Goal: Task Accomplishment & Management: Manage account settings

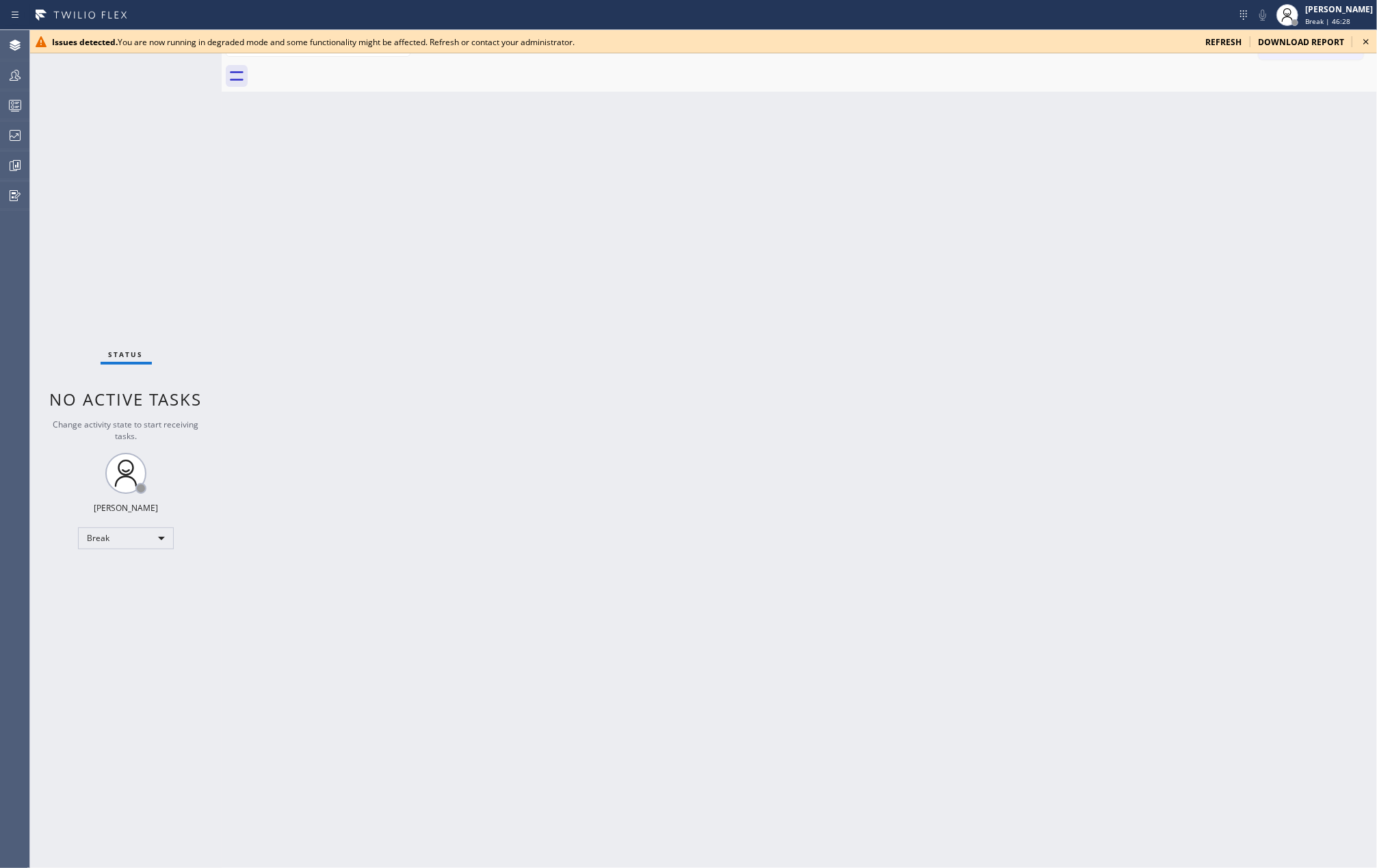
drag, startPoint x: 575, startPoint y: 264, endPoint x: 567, endPoint y: 260, distance: 8.9
click at [575, 264] on div "Back to Dashboard Change Sender ID Customers Technicians Select a contact Outbo…" at bounding box center [799, 449] width 1155 height 838
click at [1367, 42] on icon at bounding box center [1366, 41] width 5 height 5
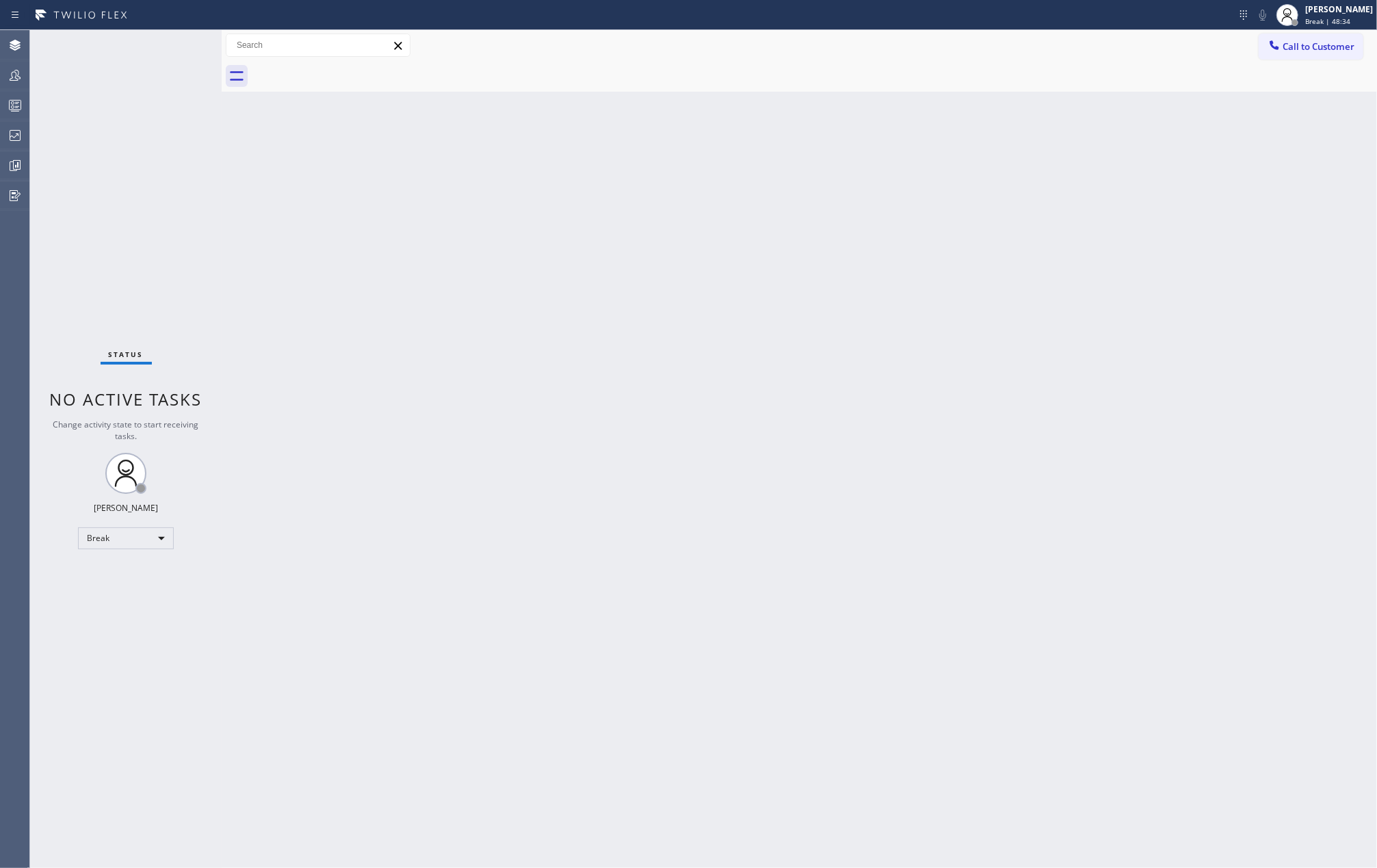
drag, startPoint x: 374, startPoint y: 222, endPoint x: 763, endPoint y: 120, distance: 402.2
click at [381, 215] on div "Back to Dashboard Change Sender ID Customers Technicians Select a contact Outbo…" at bounding box center [799, 449] width 1155 height 838
click at [1293, 45] on span "Call to Customer" at bounding box center [1319, 47] width 72 height 12
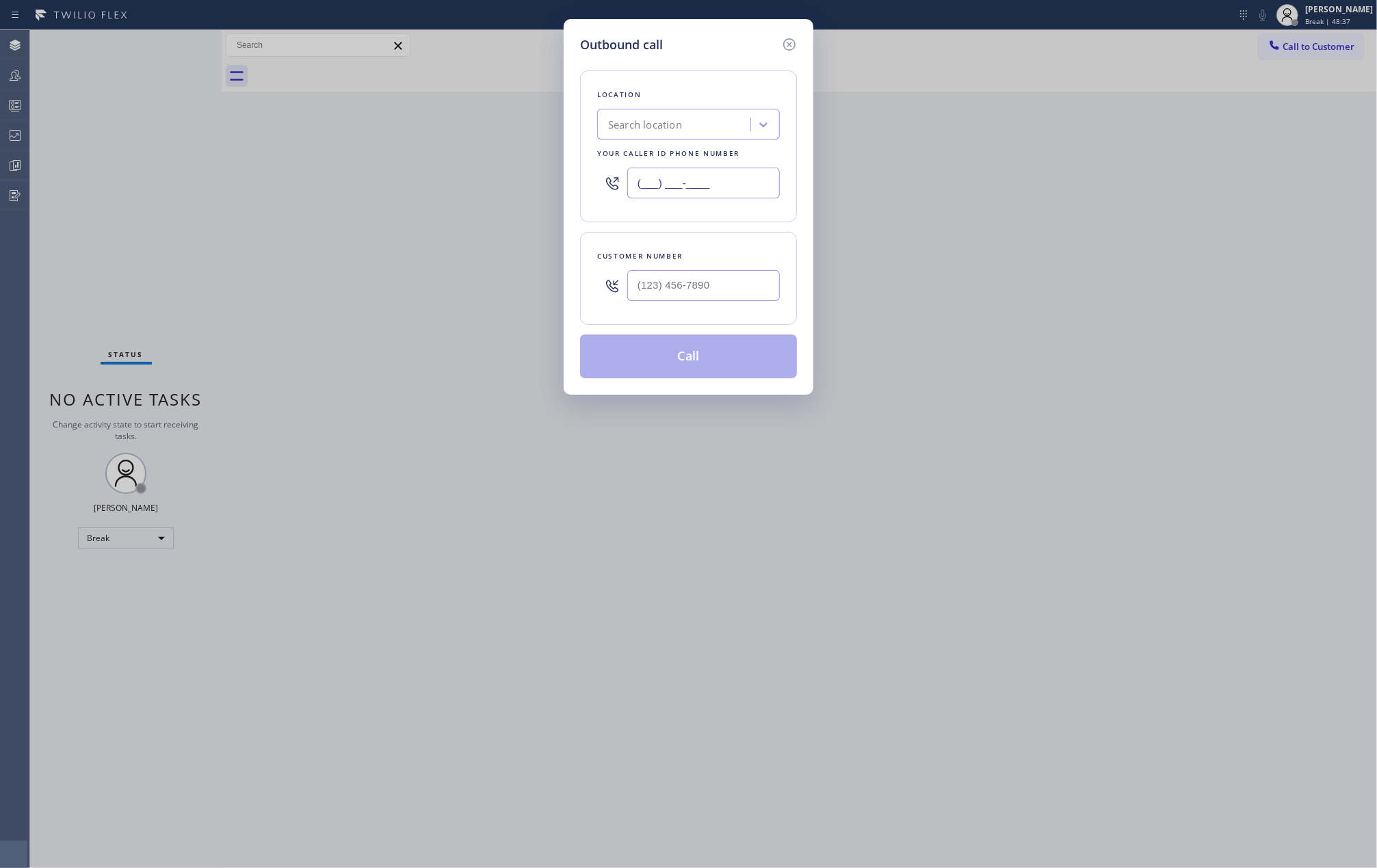
click at [694, 186] on input "(___) ___-____" at bounding box center [703, 183] width 153 height 31
paste input "800) 894-2474"
type input "[PHONE_NUMBER]"
click at [658, 115] on div "Search location" at bounding box center [676, 124] width 149 height 24
type input "5 star plumbing emails"
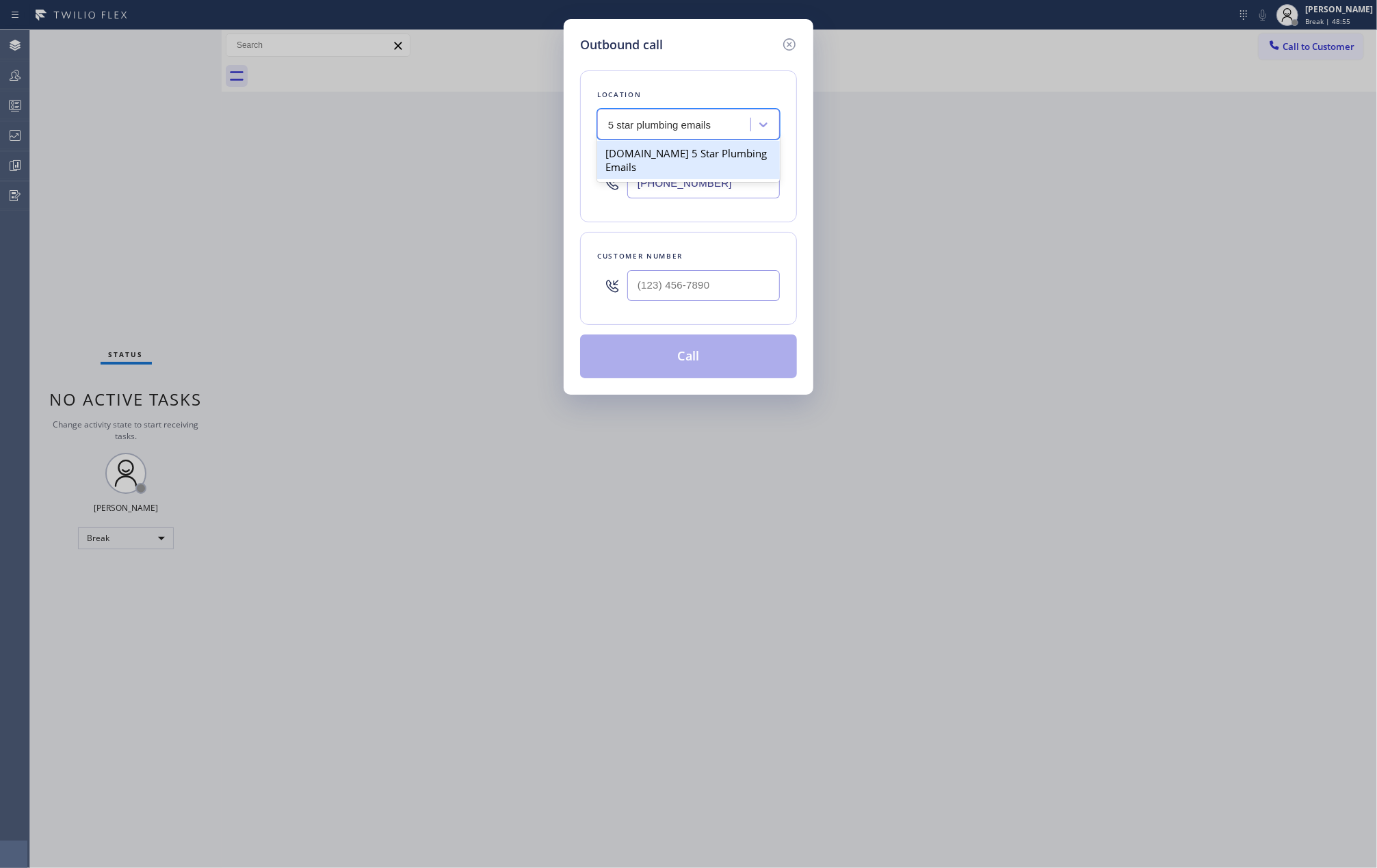
click at [640, 150] on div "[DOMAIN_NAME] 5 Star Plumbing Emails" at bounding box center [688, 160] width 183 height 39
type input "[PHONE_NUMBER]"
click at [785, 44] on icon at bounding box center [790, 44] width 17 height 17
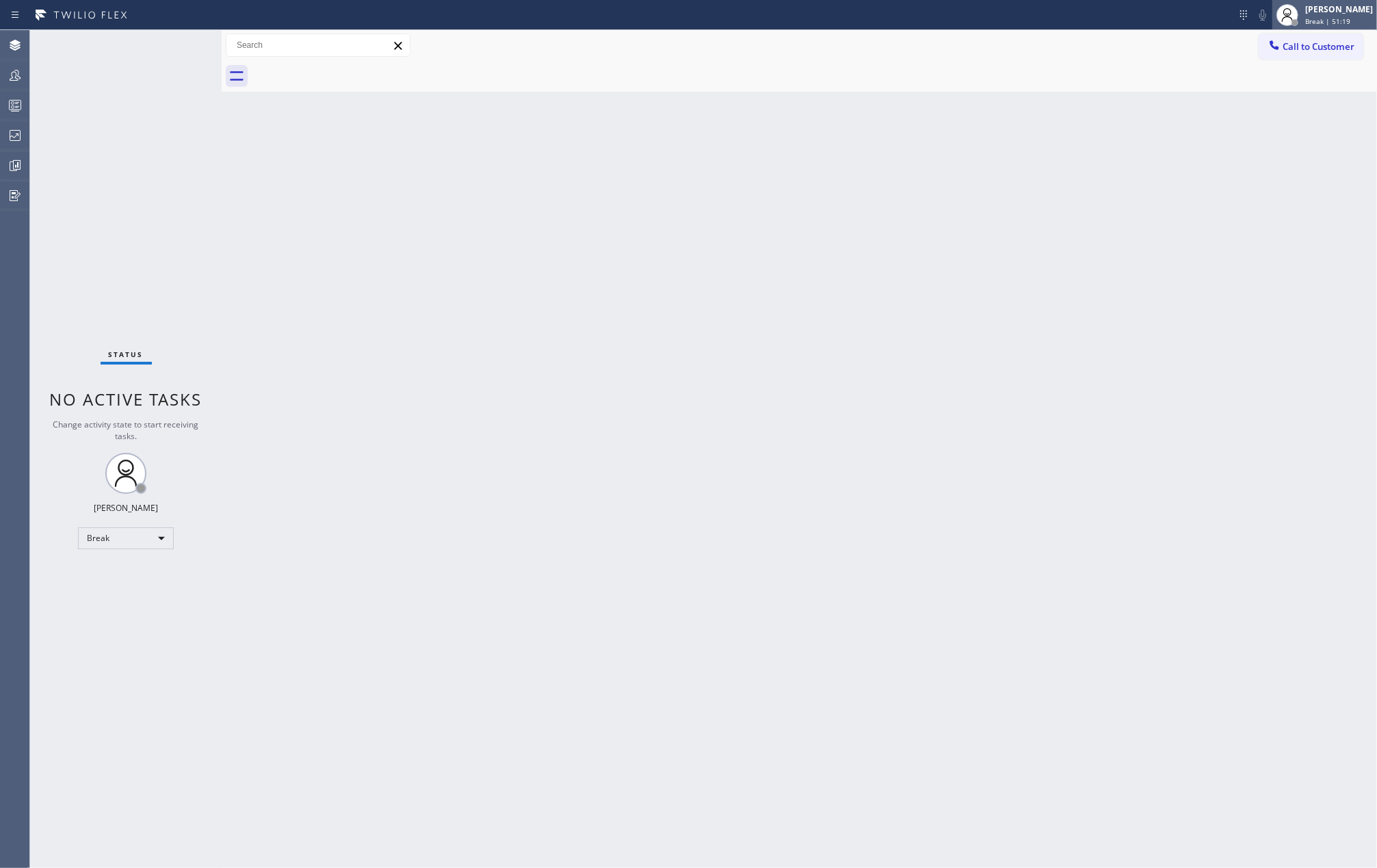
click at [1330, 12] on div "[PERSON_NAME]" at bounding box center [1339, 9] width 68 height 11
click at [1292, 82] on button "Unavailable" at bounding box center [1309, 91] width 137 height 18
click at [5, 106] on div at bounding box center [15, 105] width 30 height 17
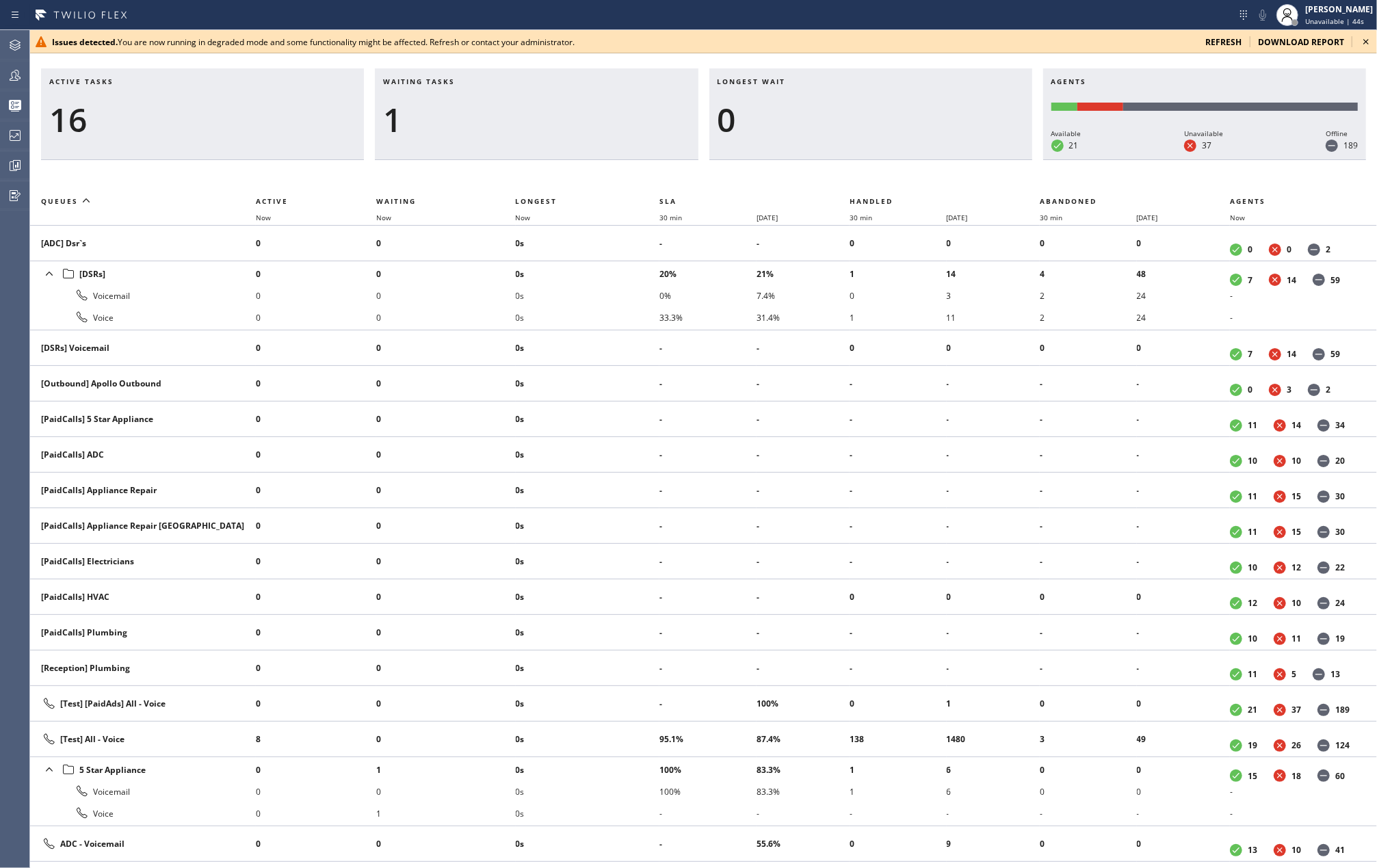
click at [1366, 41] on icon at bounding box center [1366, 41] width 5 height 5
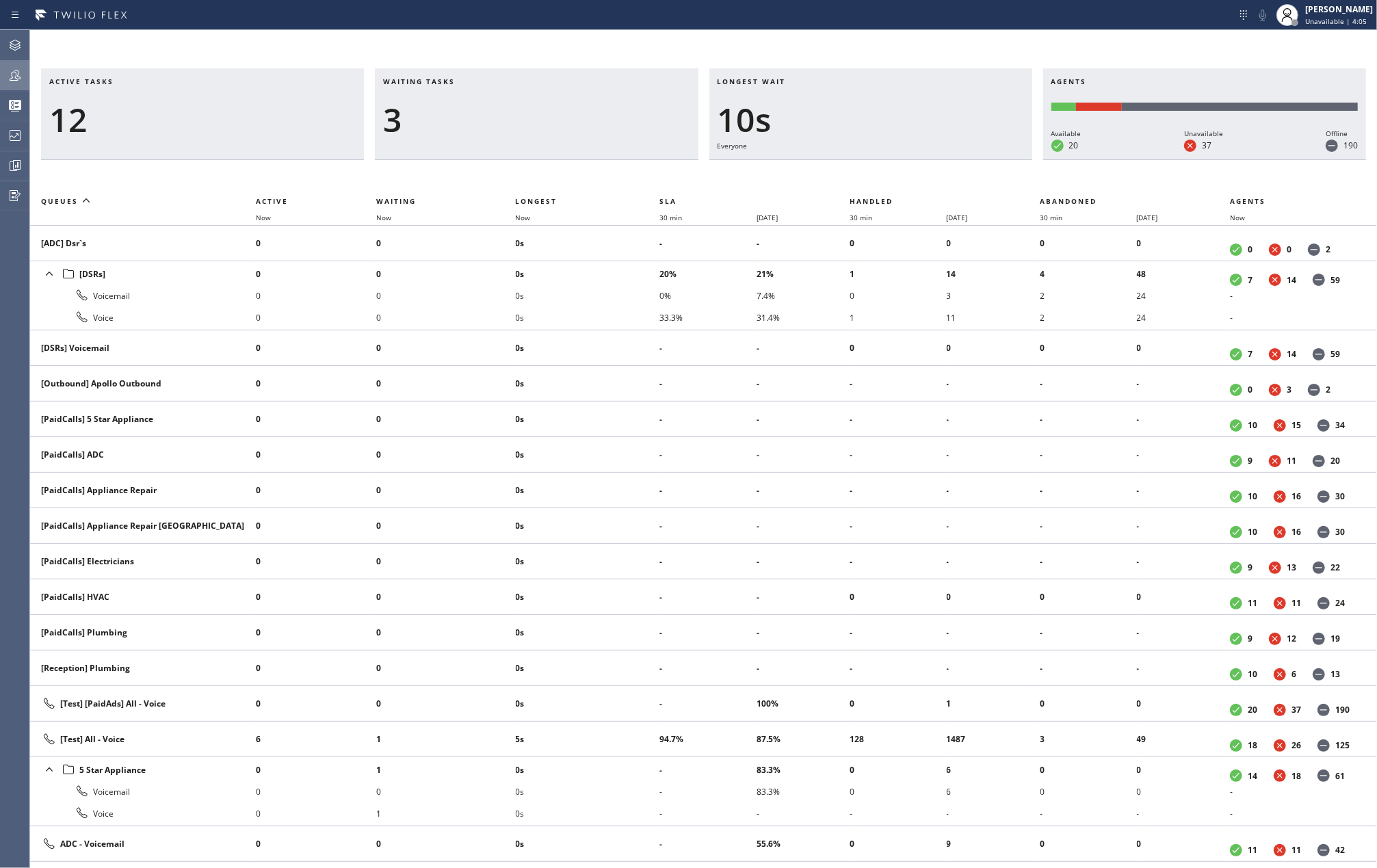
click at [12, 76] on icon at bounding box center [15, 75] width 17 height 17
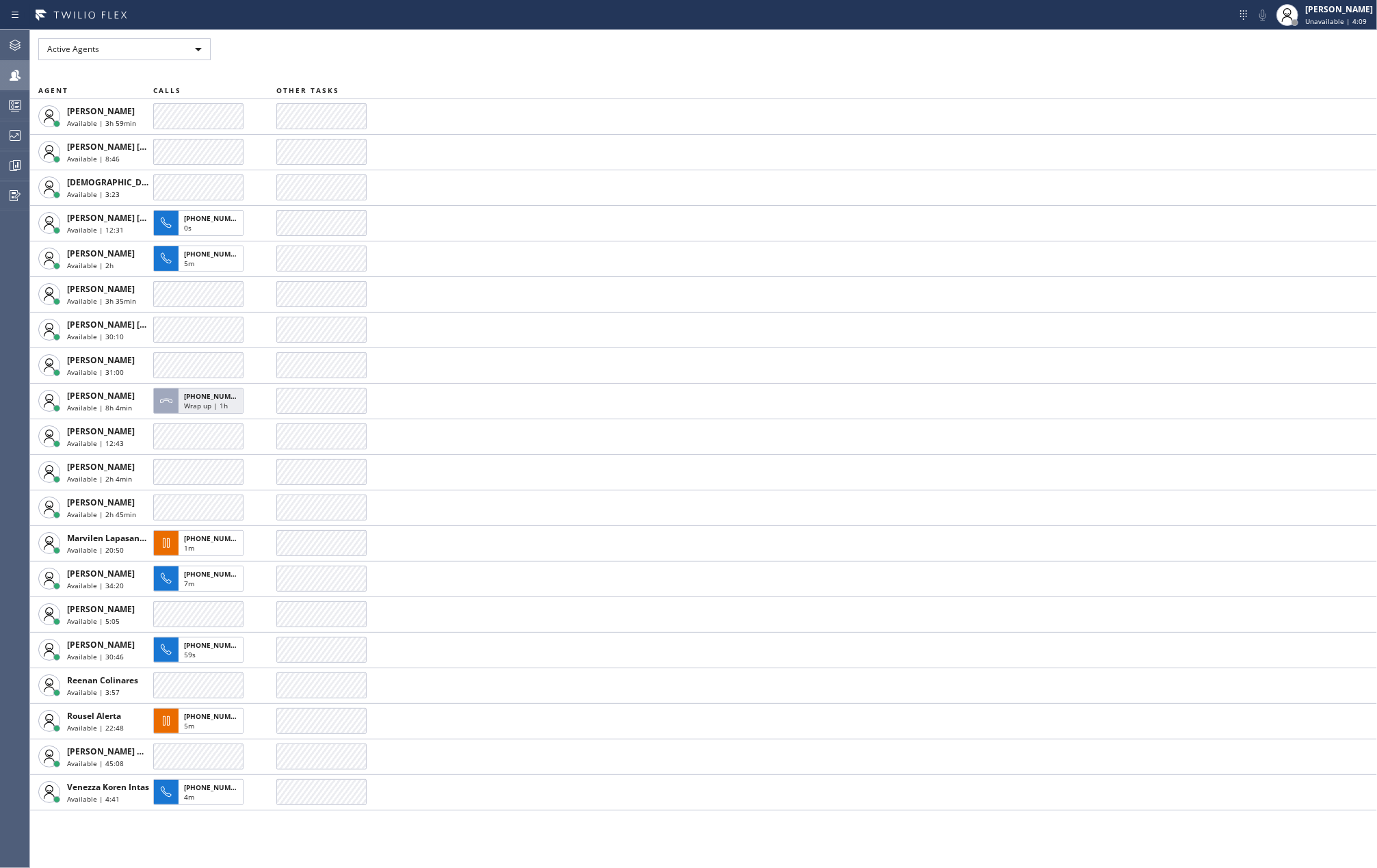
click at [14, 72] on icon at bounding box center [15, 75] width 11 height 11
click at [11, 103] on icon at bounding box center [15, 105] width 17 height 17
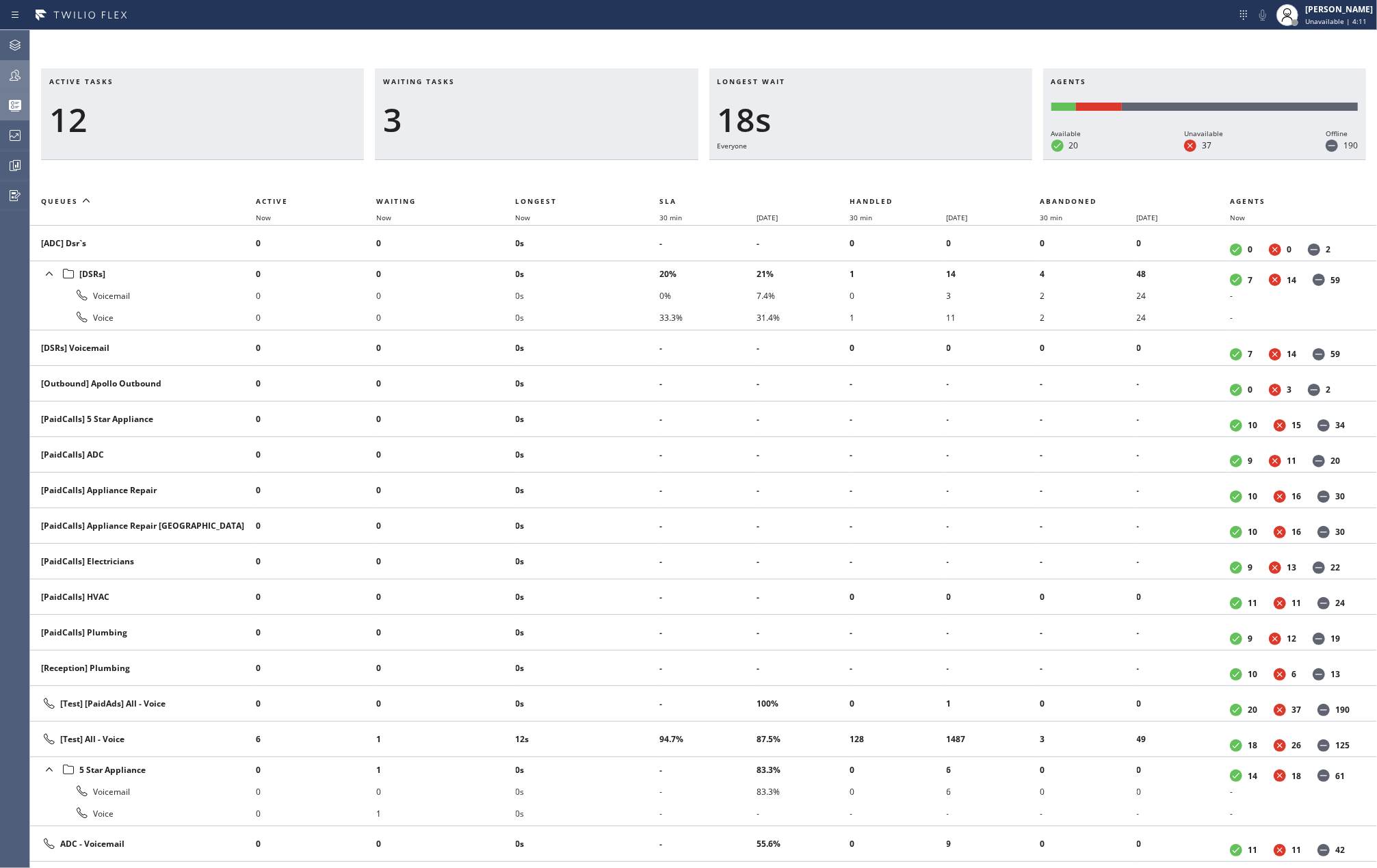
click at [14, 75] on icon at bounding box center [15, 75] width 17 height 17
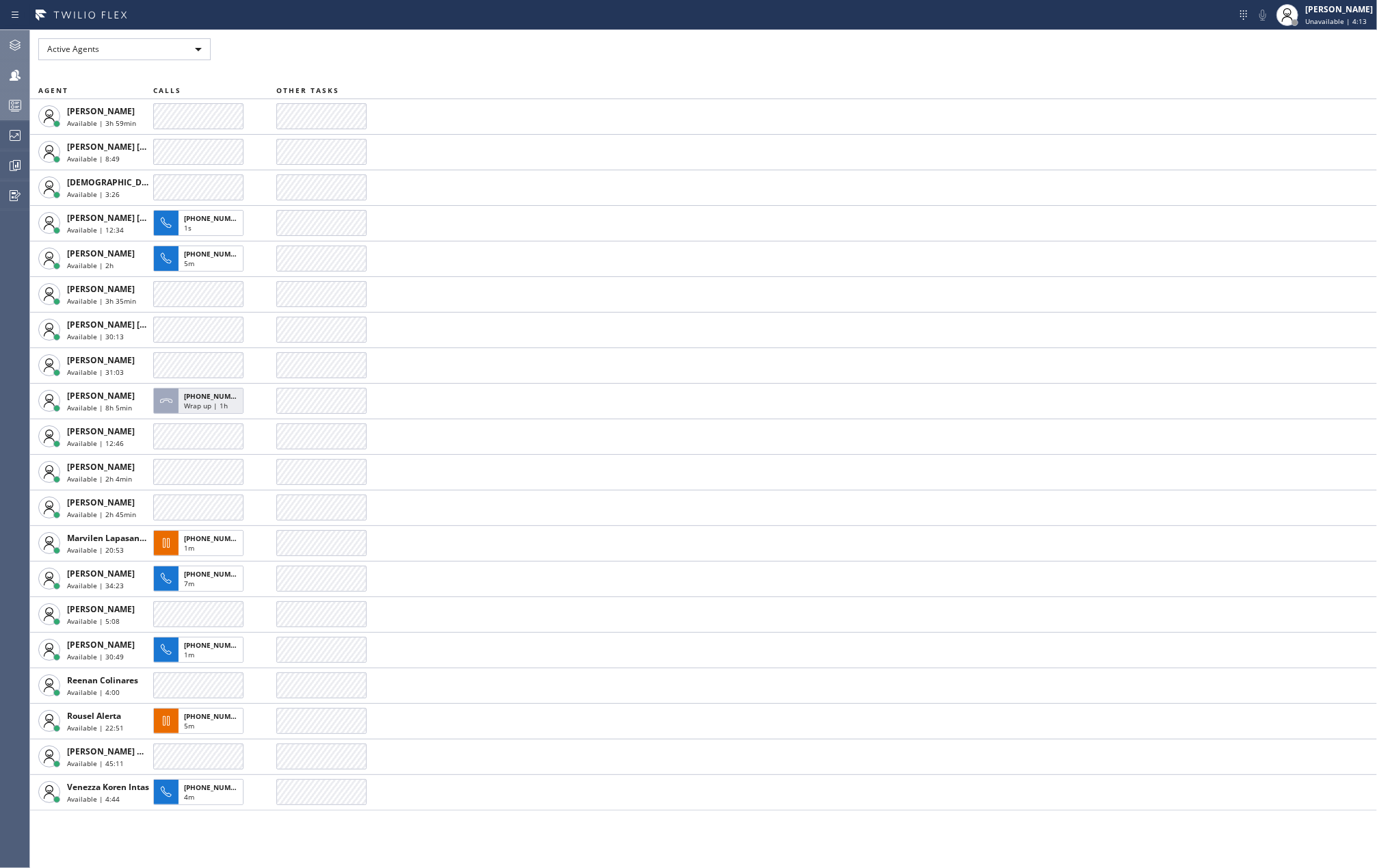
click at [19, 47] on icon at bounding box center [15, 45] width 17 height 17
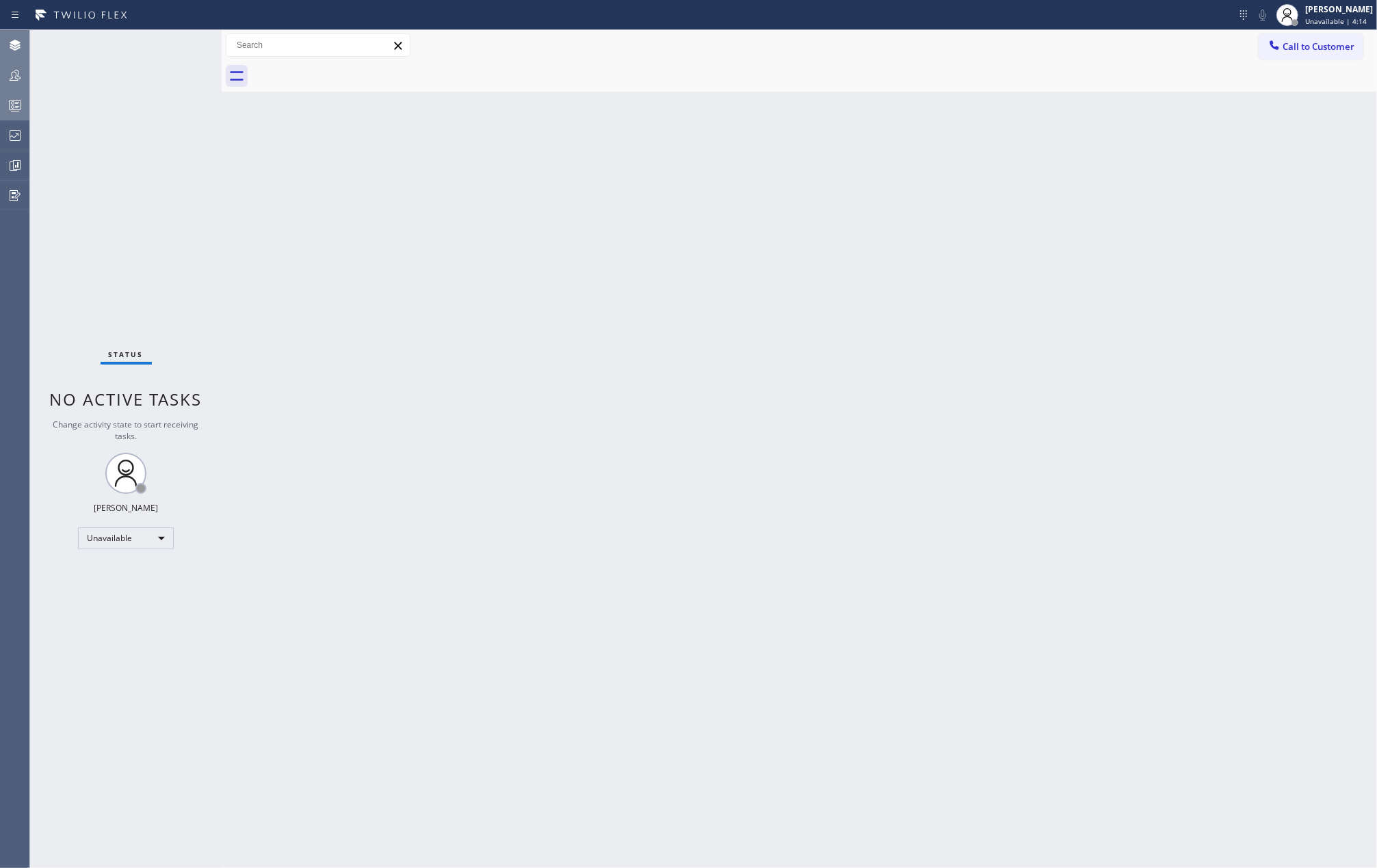
click at [14, 67] on icon at bounding box center [15, 75] width 17 height 17
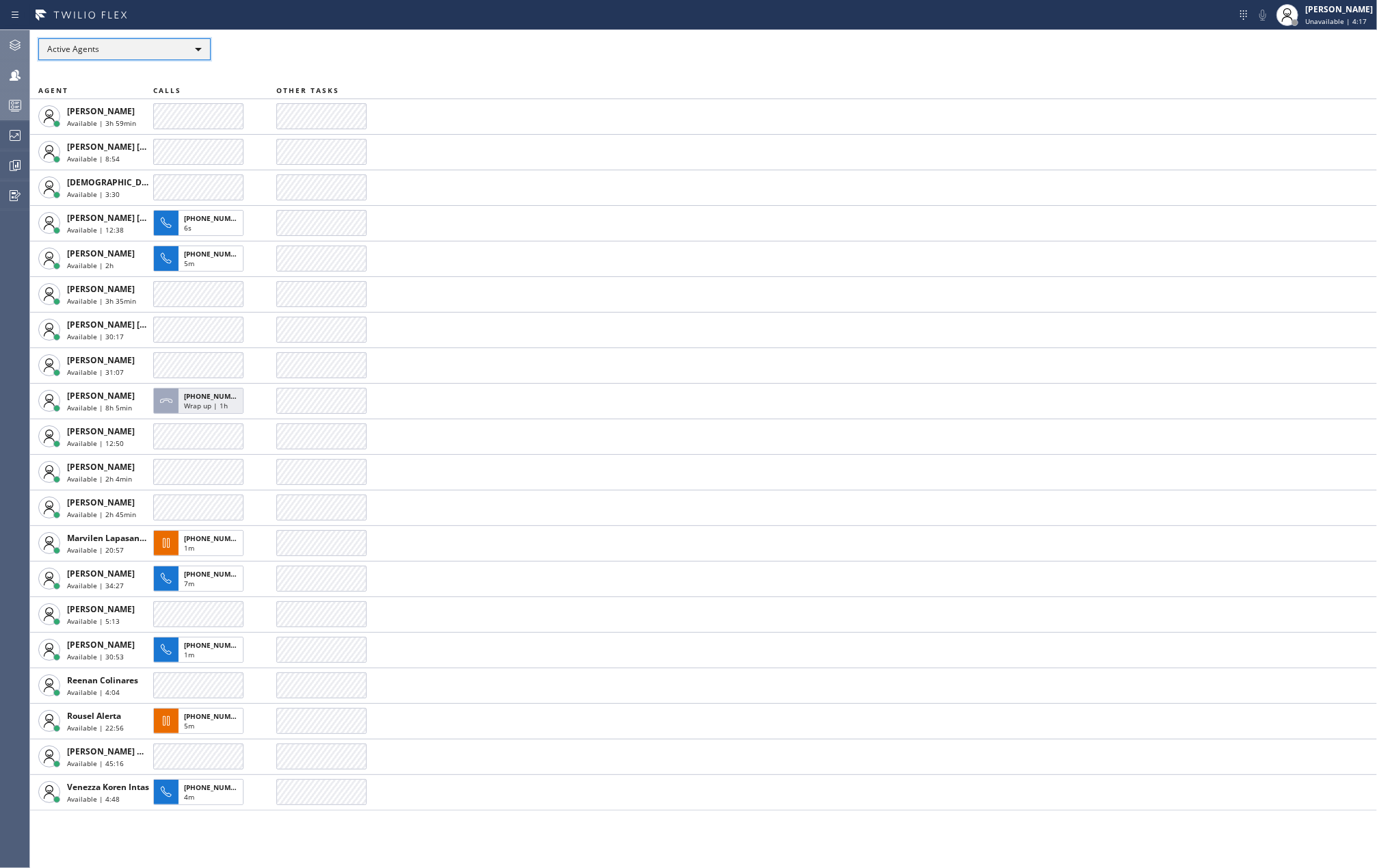
click at [178, 45] on div "Active Agents" at bounding box center [125, 49] width 172 height 22
click at [178, 45] on div at bounding box center [688, 434] width 1377 height 868
click at [11, 135] on icon at bounding box center [15, 135] width 11 height 11
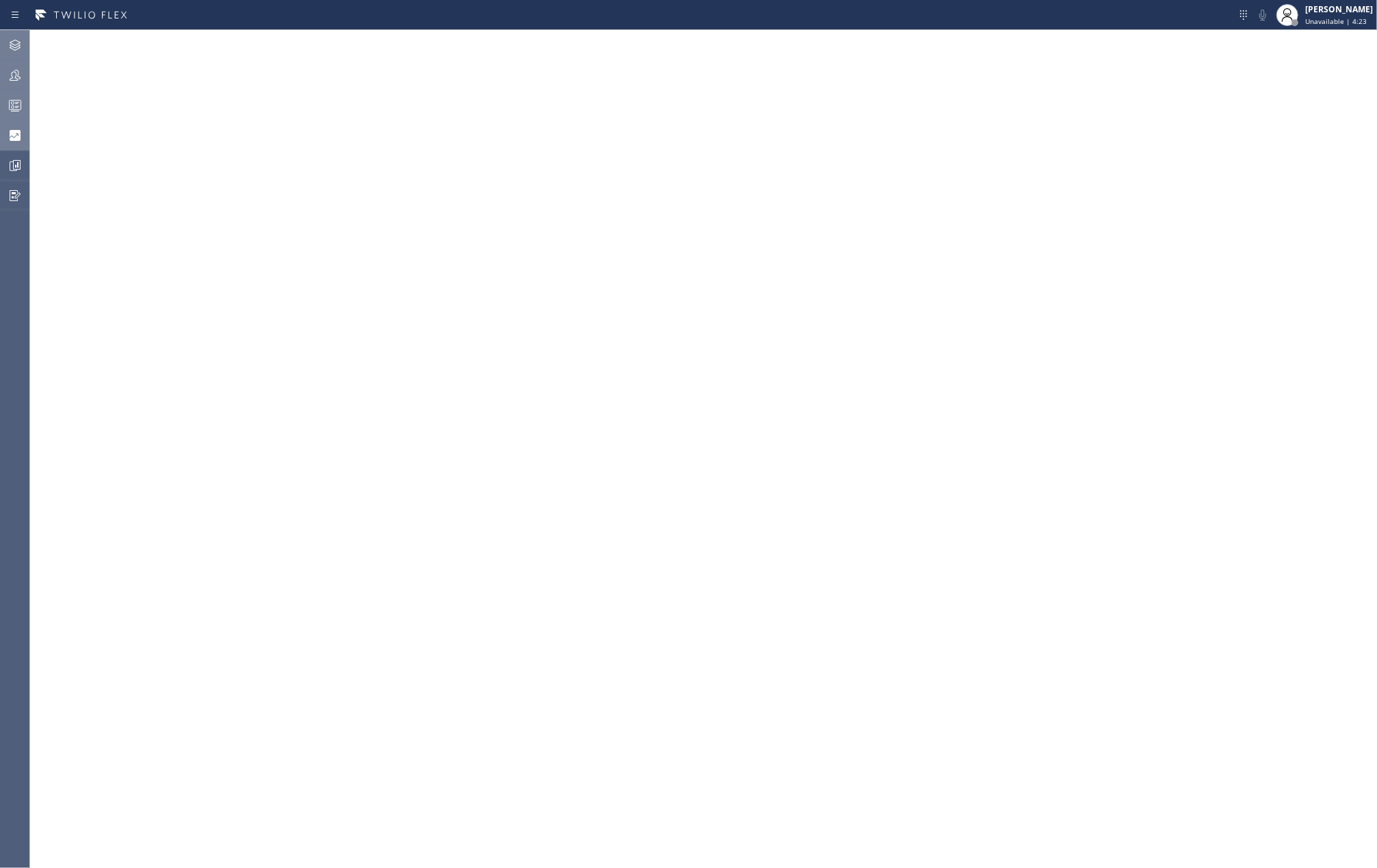
click at [17, 81] on icon at bounding box center [15, 75] width 17 height 17
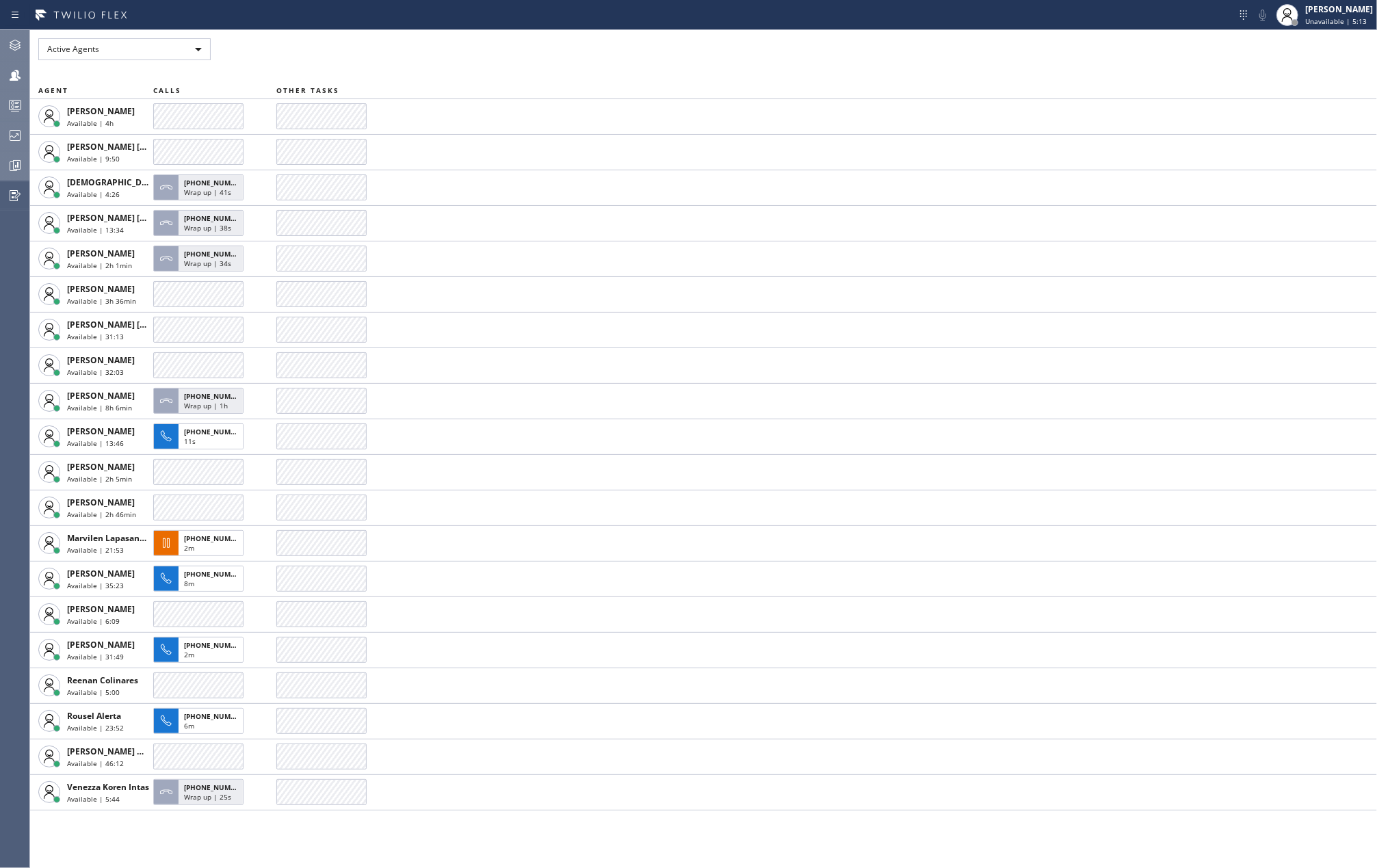
click at [18, 153] on div at bounding box center [15, 165] width 30 height 27
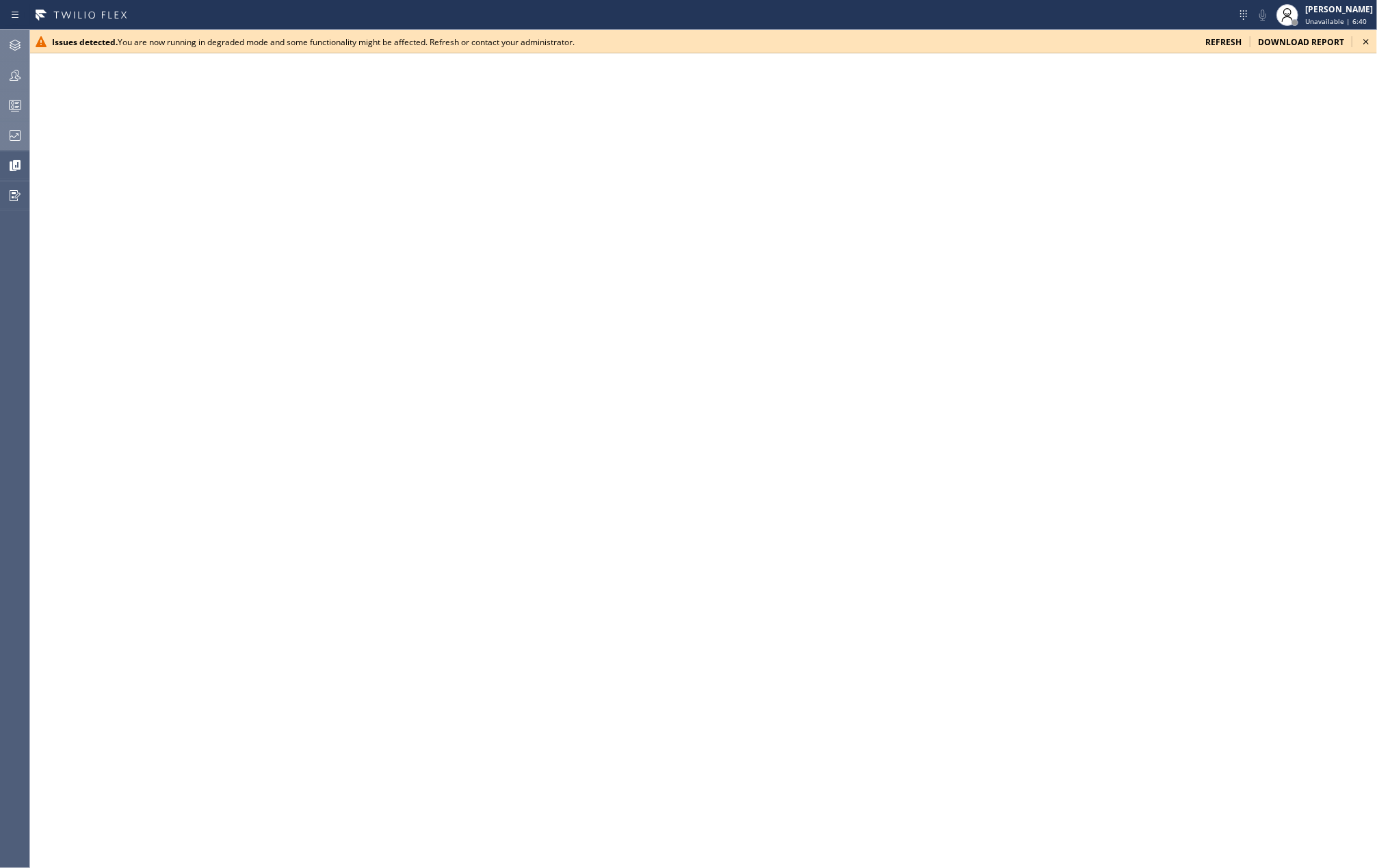
click at [1367, 37] on icon at bounding box center [1366, 41] width 17 height 17
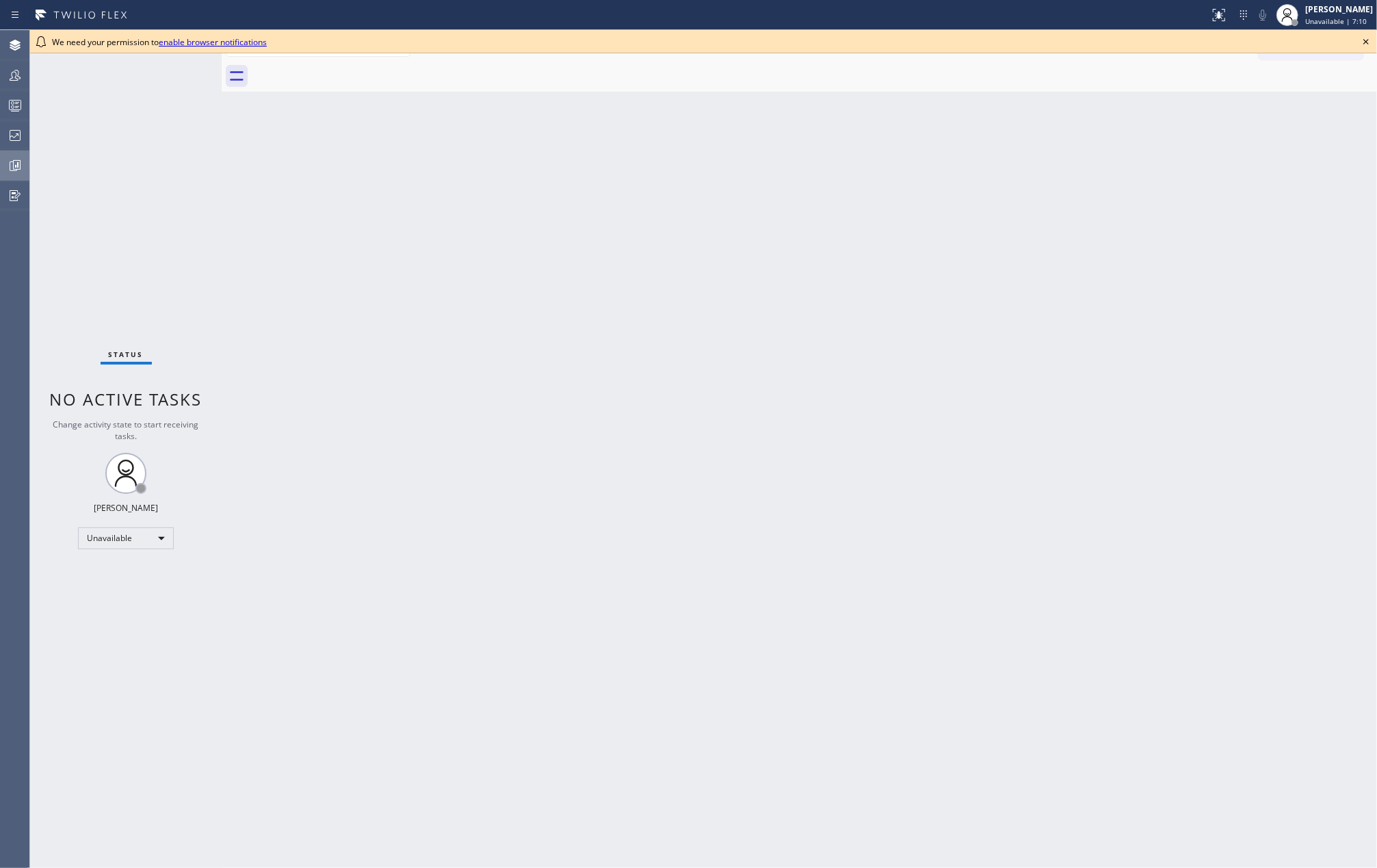
click at [11, 171] on icon at bounding box center [16, 166] width 11 height 11
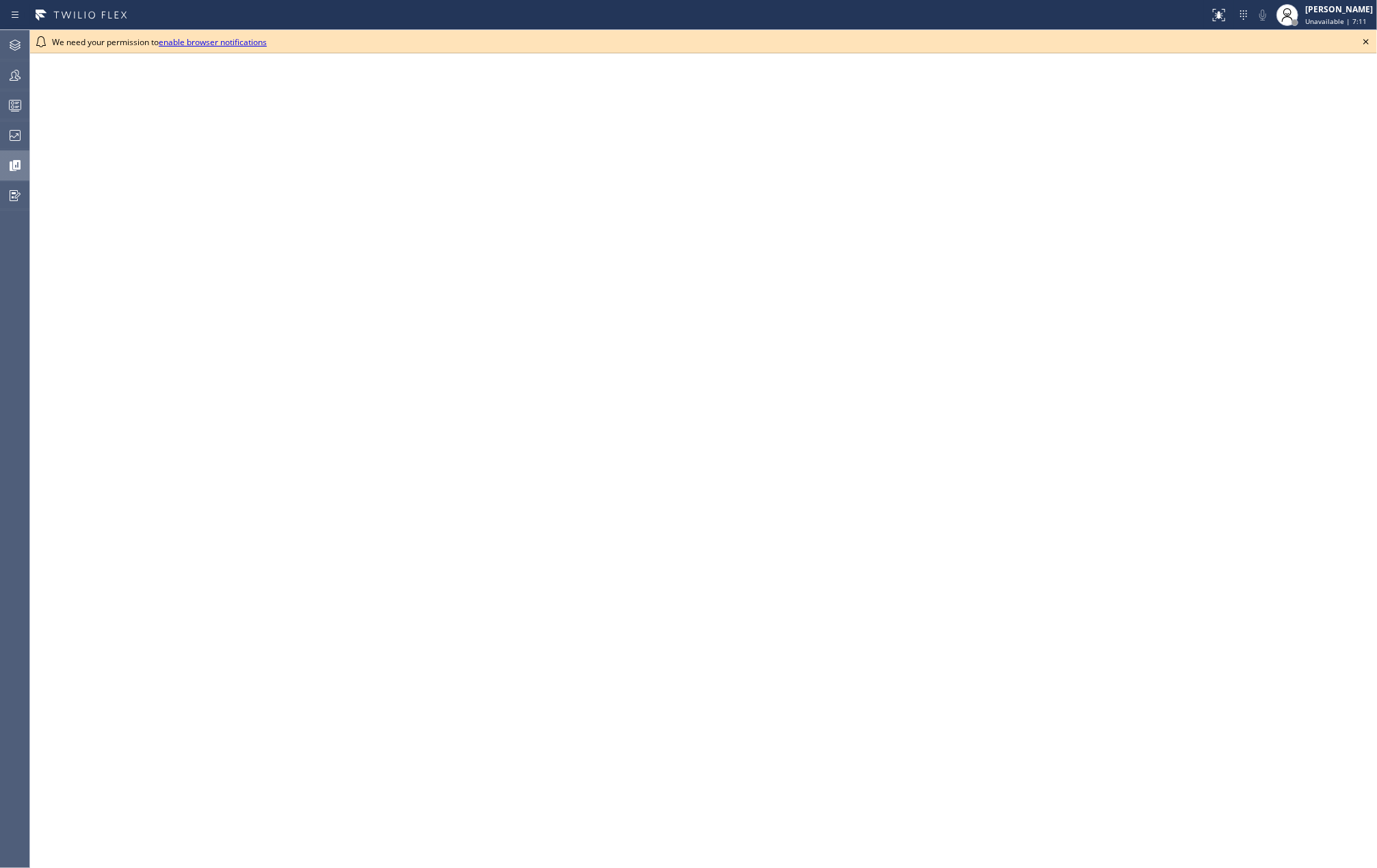
click at [1366, 39] on icon at bounding box center [1366, 41] width 17 height 17
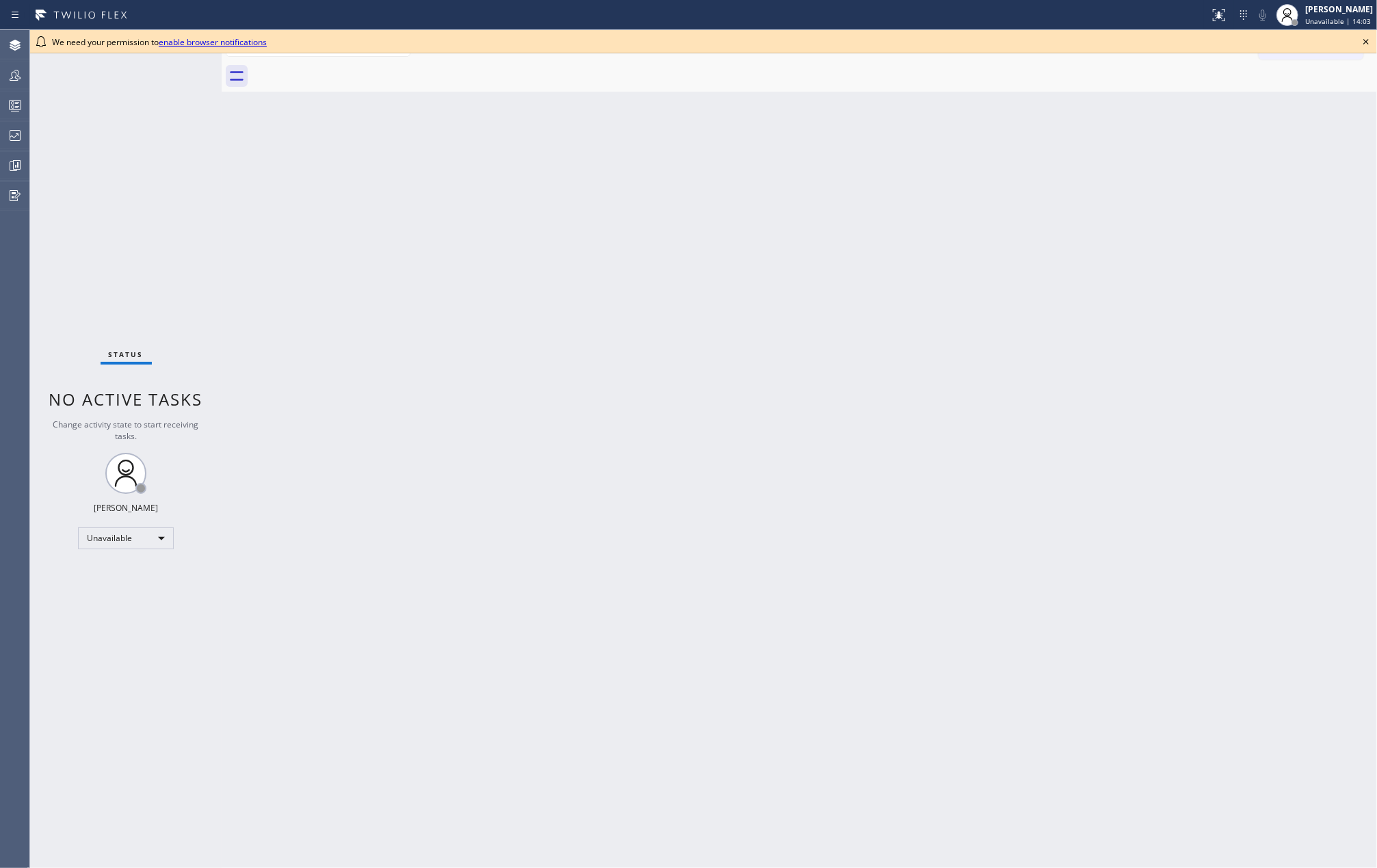
click at [1367, 39] on icon at bounding box center [1366, 41] width 17 height 17
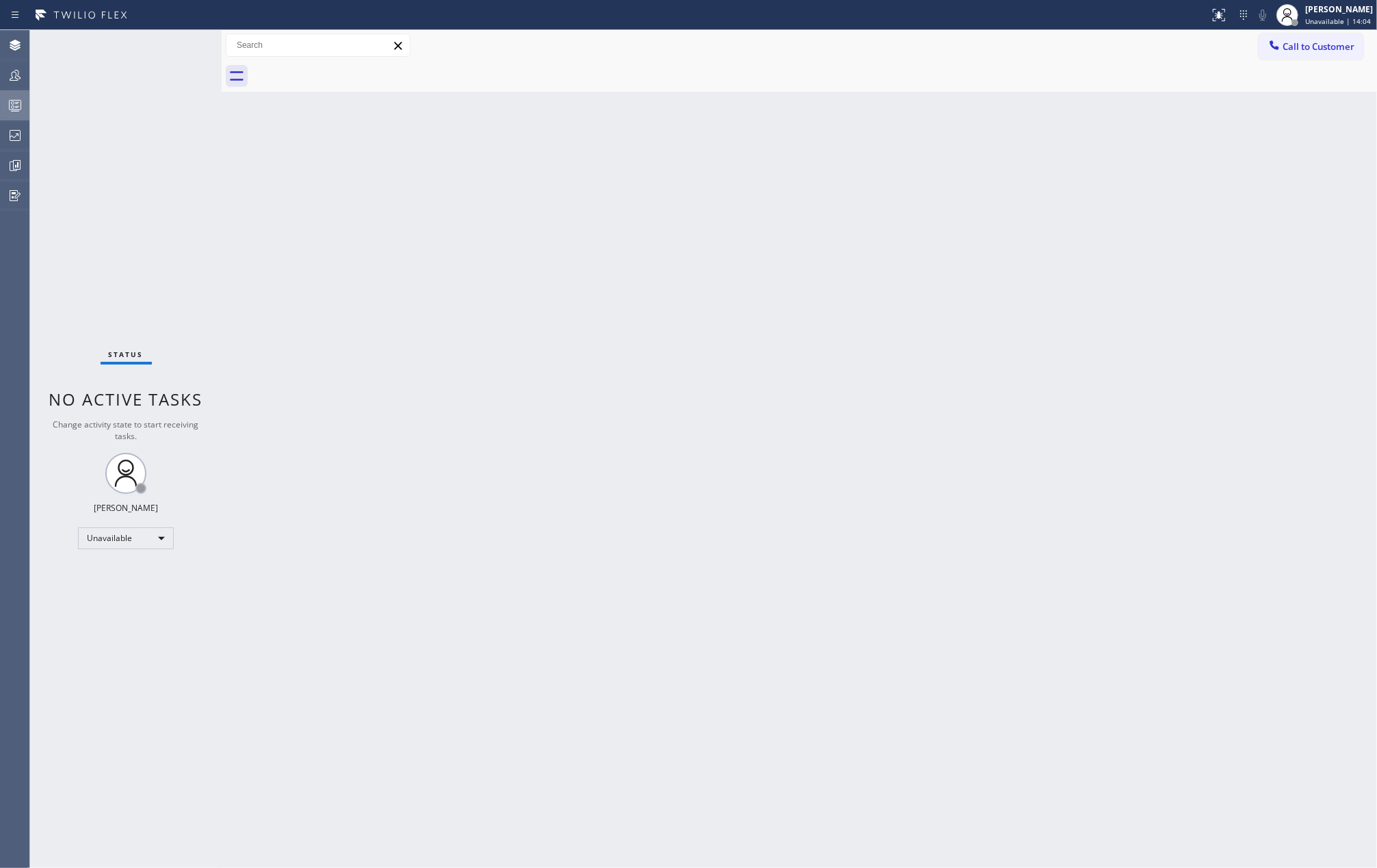
click at [5, 106] on div at bounding box center [15, 105] width 30 height 17
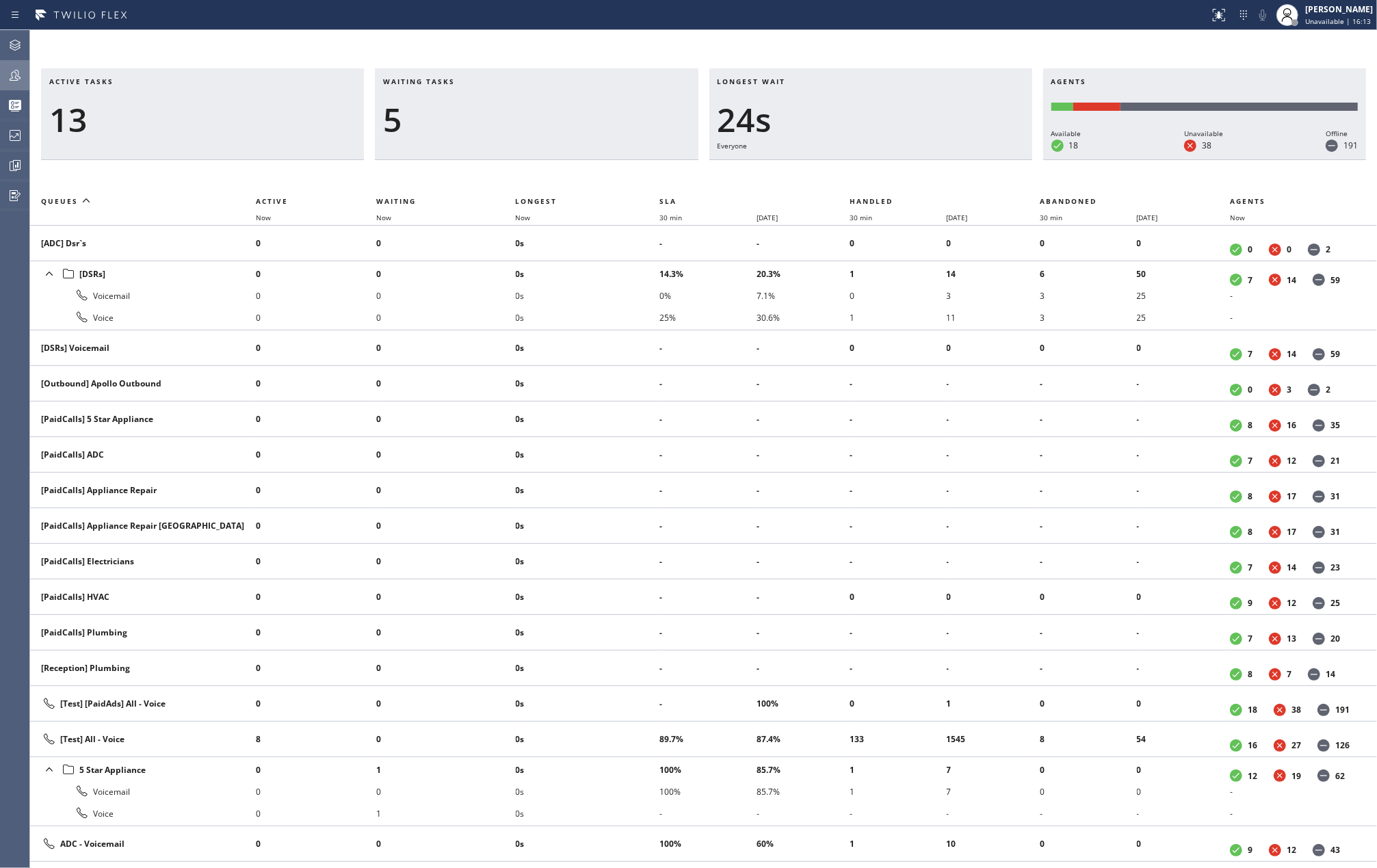
click at [18, 83] on icon at bounding box center [15, 75] width 17 height 17
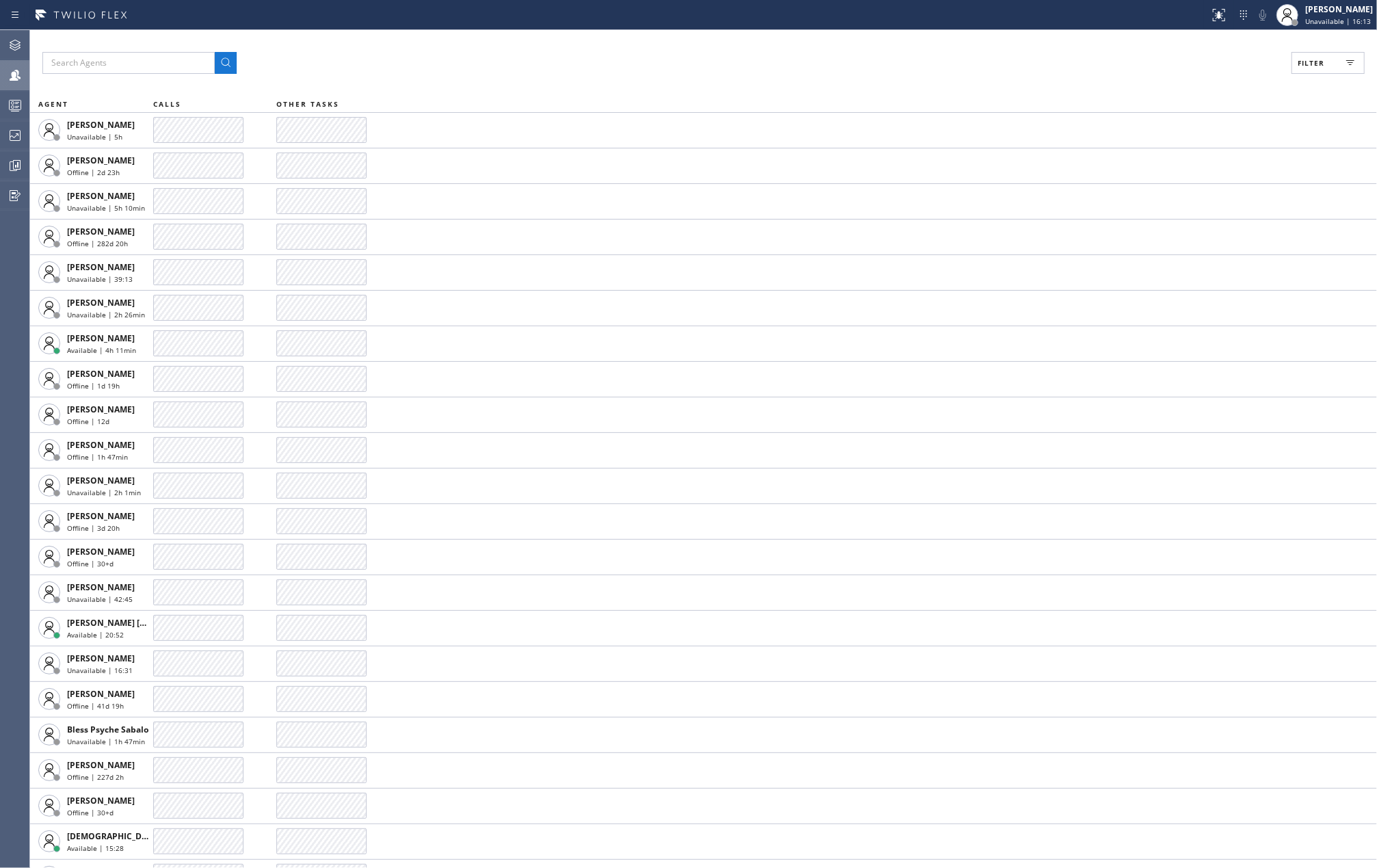
click at [1312, 61] on span "Filter" at bounding box center [1311, 62] width 26 height 10
click at [1179, 203] on input "Break" at bounding box center [1177, 205] width 17 height 17
checkbox input "true"
click at [1296, 76] on span "Apply" at bounding box center [1293, 77] width 28 height 10
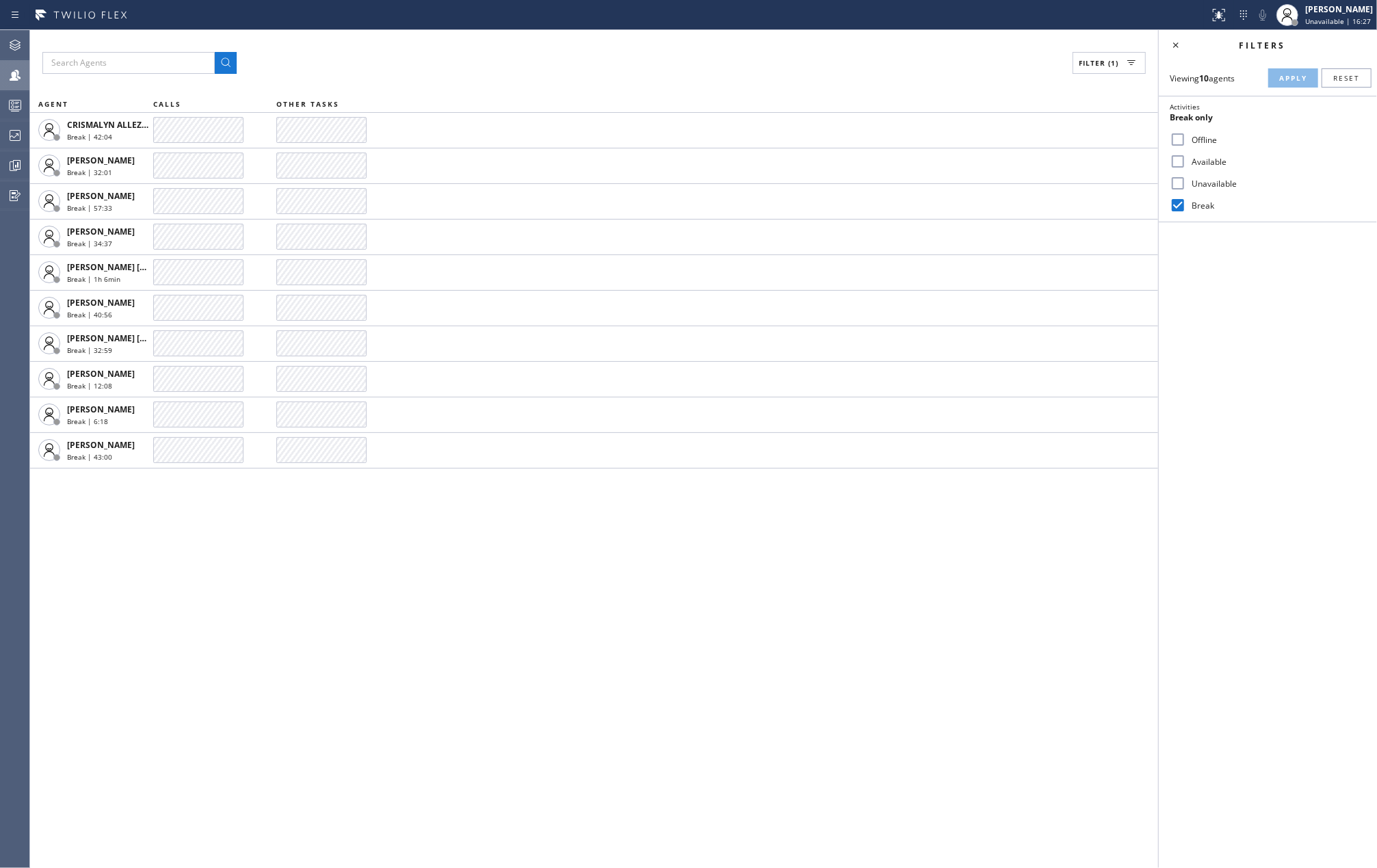
click at [1174, 156] on input "Available" at bounding box center [1177, 161] width 17 height 17
checkbox input "true"
click at [1284, 76] on span "Apply" at bounding box center [1293, 77] width 28 height 10
